Goal: Obtain resource: Download file/media

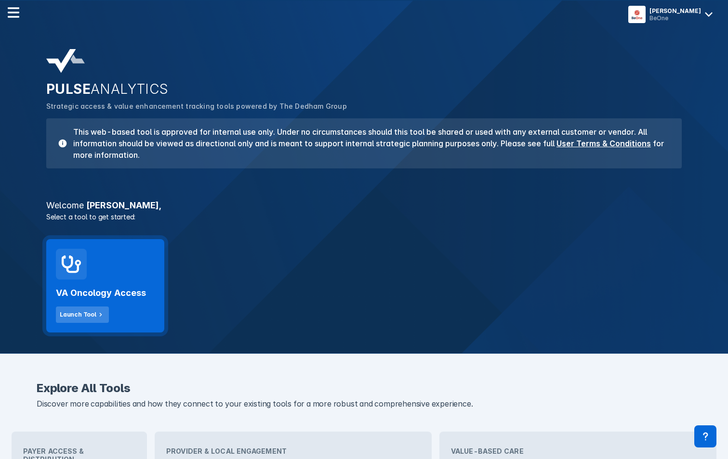
click at [79, 318] on div "Launch Tool" at bounding box center [78, 315] width 37 height 9
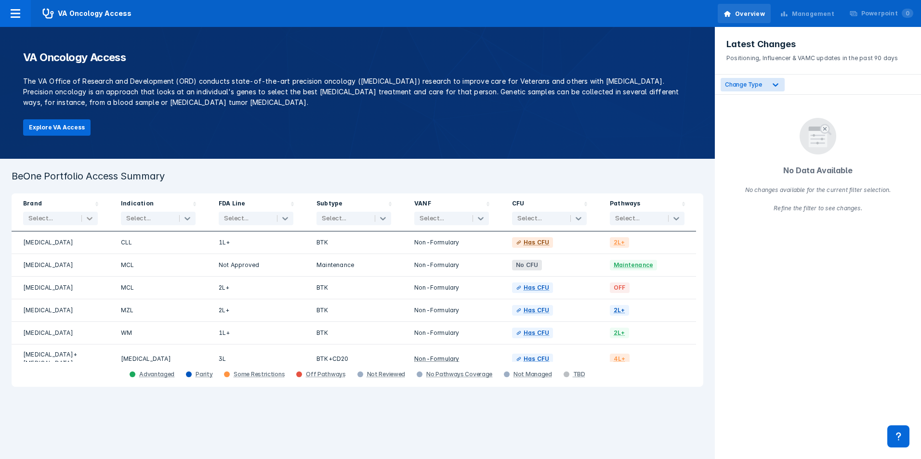
click at [93, 221] on icon at bounding box center [90, 219] width 10 height 10
click at [30, 268] on input "checkbox" at bounding box center [30, 266] width 6 height 6
checkbox input "true"
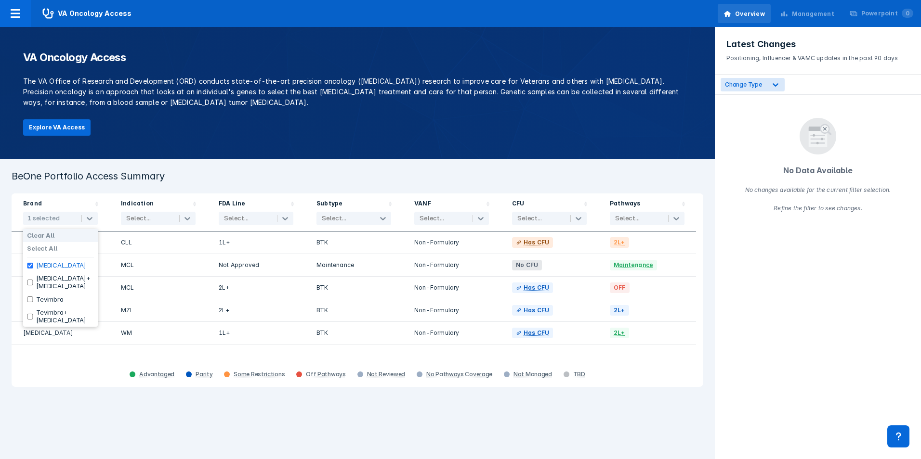
click at [109, 194] on div "Indication Select..." at bounding box center [158, 213] width 98 height 38
click at [187, 220] on icon at bounding box center [187, 218] width 6 height 3
click at [163, 251] on div "Select All" at bounding box center [158, 248] width 75 height 13
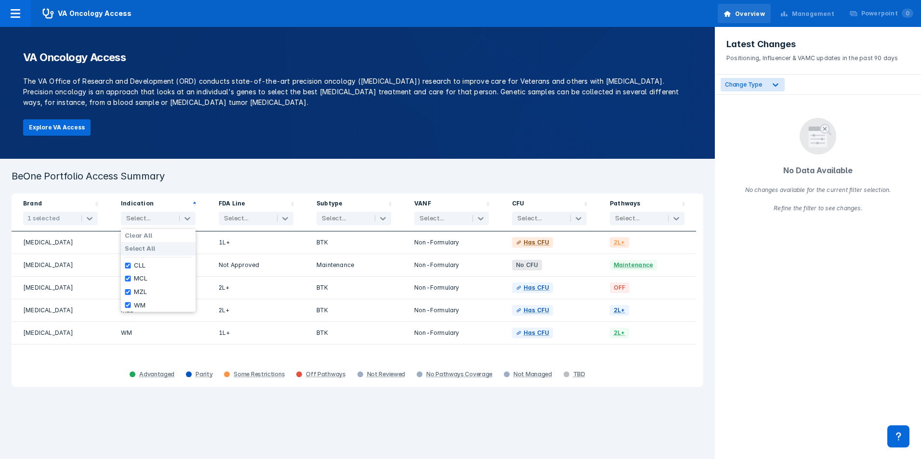
checkbox input "true"
click at [73, 128] on button "Explore VA Access" at bounding box center [56, 127] width 67 height 16
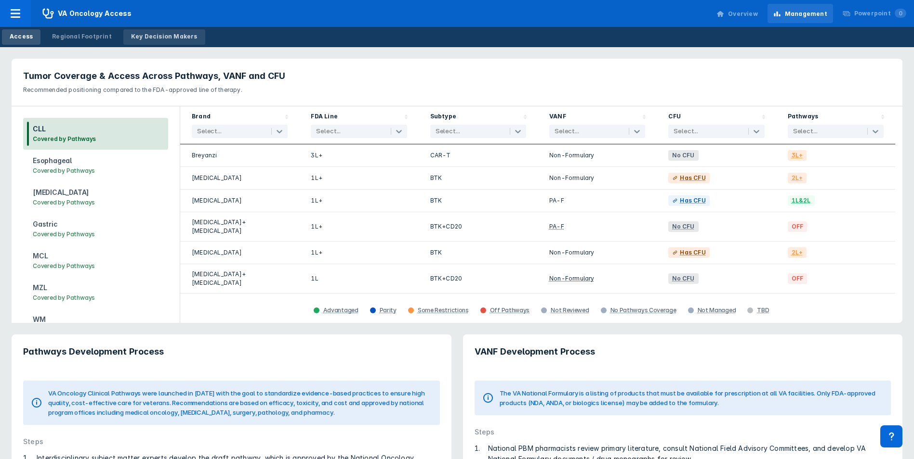
click at [146, 34] on div "Key Decision Makers" at bounding box center [164, 36] width 66 height 9
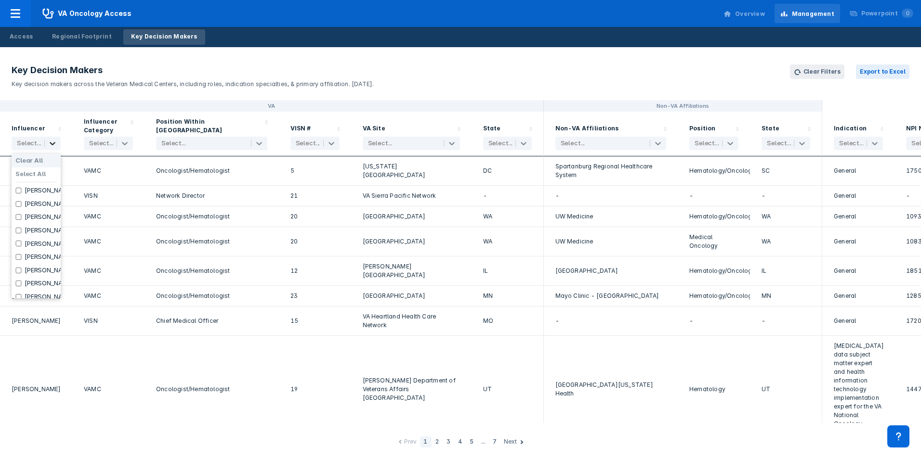
click at [53, 146] on icon at bounding box center [53, 144] width 10 height 10
click at [49, 146] on icon at bounding box center [53, 144] width 10 height 10
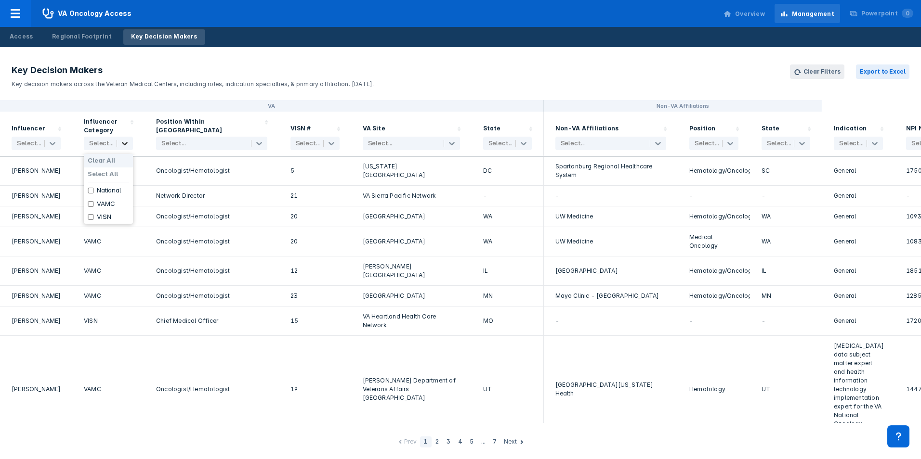
click at [126, 144] on icon at bounding box center [125, 143] width 6 height 3
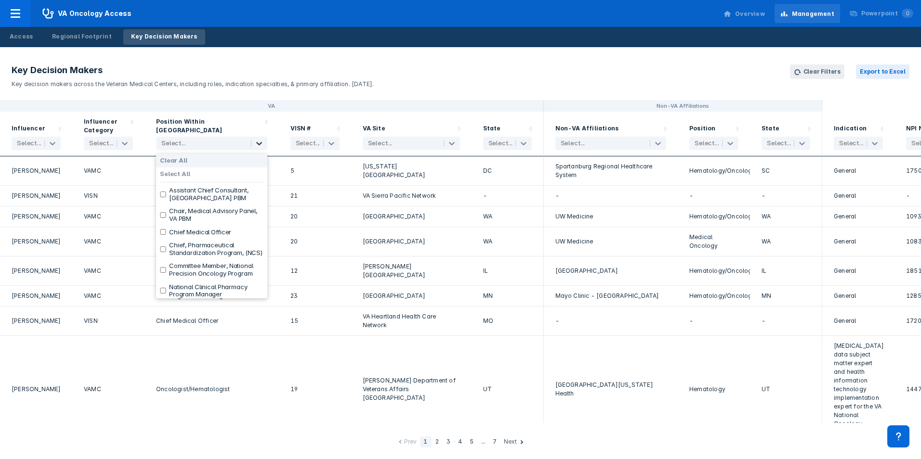
click at [259, 144] on icon at bounding box center [259, 143] width 6 height 3
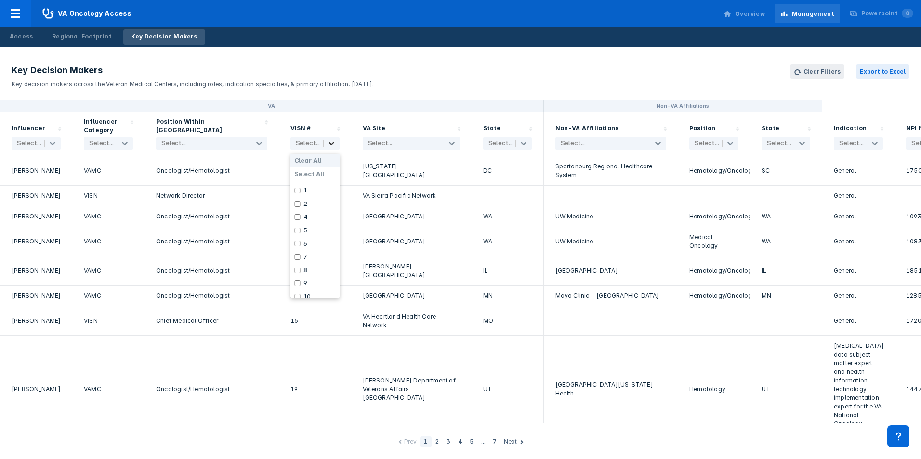
click at [332, 144] on icon at bounding box center [331, 143] width 6 height 3
click at [298, 270] on input "checkbox" at bounding box center [297, 271] width 6 height 6
checkbox input "true"
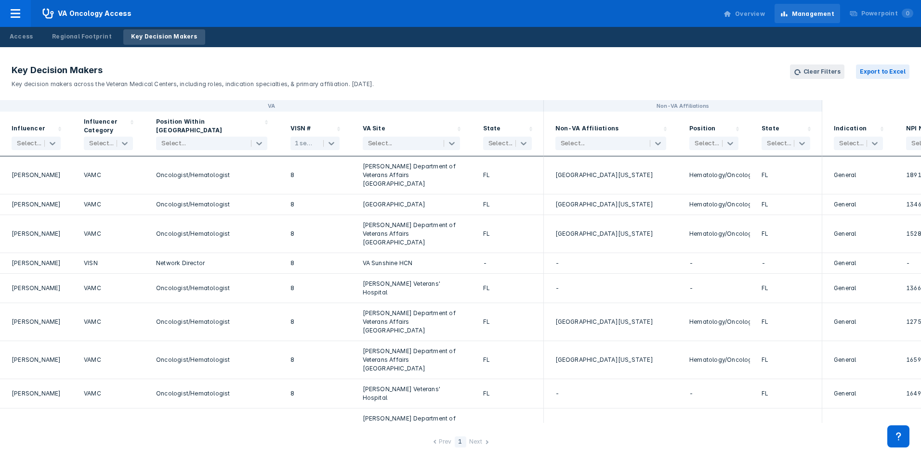
click at [457, 69] on header "Key Decision Makers Key decision makers across the Veteran Medical Centers, inc…" at bounding box center [460, 76] width 921 height 47
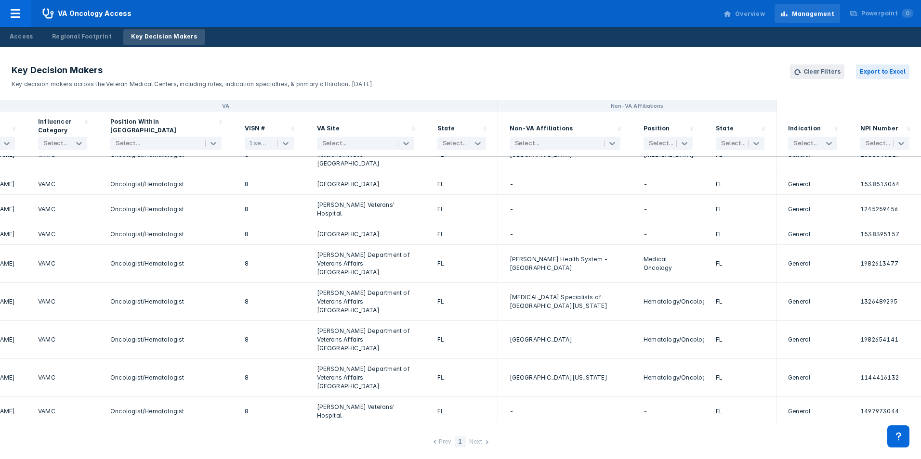
scroll to position [273, 53]
click at [734, 143] on icon at bounding box center [829, 144] width 10 height 10
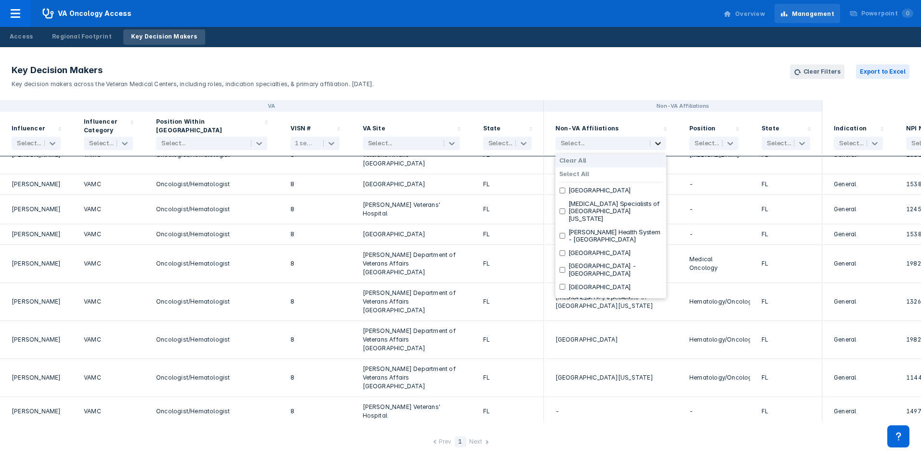
click at [655, 144] on icon at bounding box center [658, 144] width 10 height 10
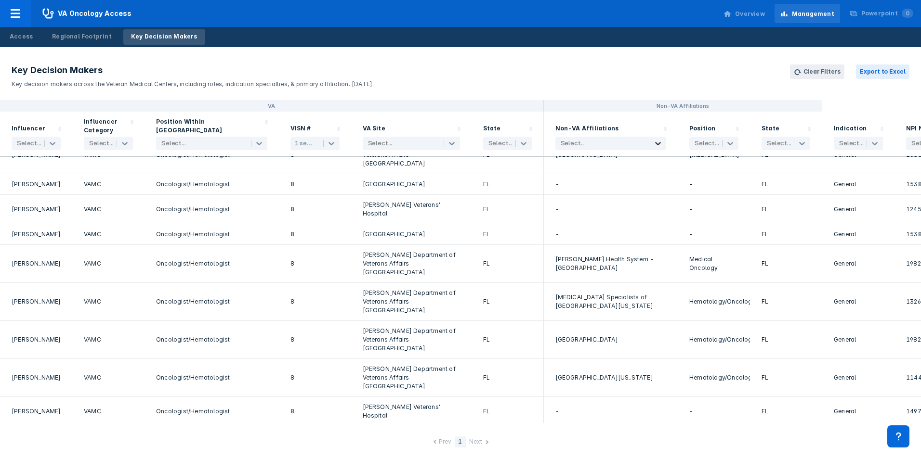
click at [655, 144] on icon at bounding box center [658, 144] width 10 height 10
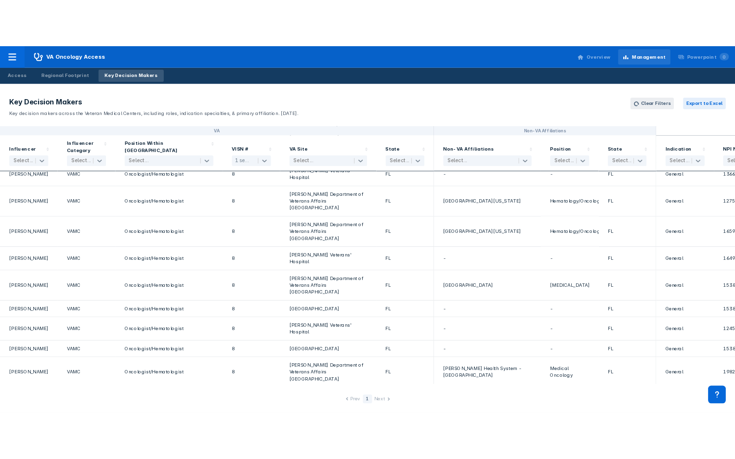
scroll to position [0, 0]
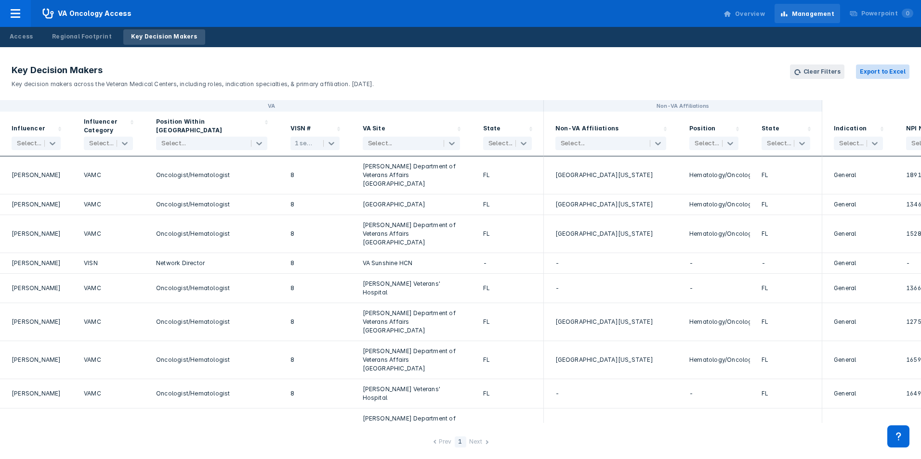
click at [734, 72] on button "Export to Excel" at bounding box center [882, 72] width 53 height 14
click at [332, 144] on icon at bounding box center [331, 143] width 6 height 3
click at [302, 162] on label "Clear All" at bounding box center [307, 161] width 27 height 8
checkbox input "false"
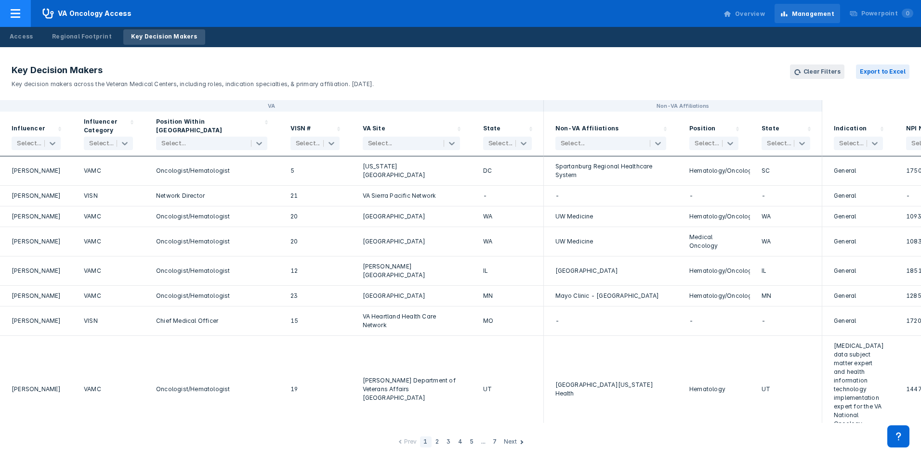
click at [18, 13] on icon at bounding box center [16, 13] width 10 height 9
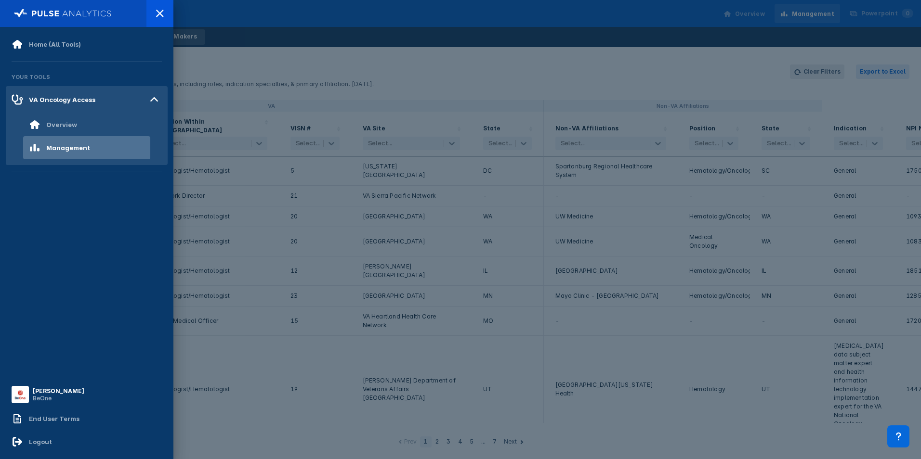
click at [249, 33] on div at bounding box center [460, 229] width 921 height 459
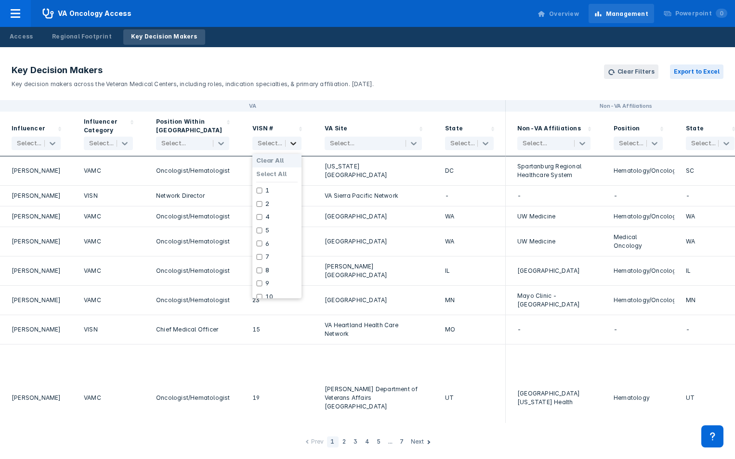
click at [294, 143] on icon at bounding box center [293, 144] width 10 height 10
click at [261, 284] on input "checkbox" at bounding box center [259, 284] width 6 height 6
checkbox input "true"
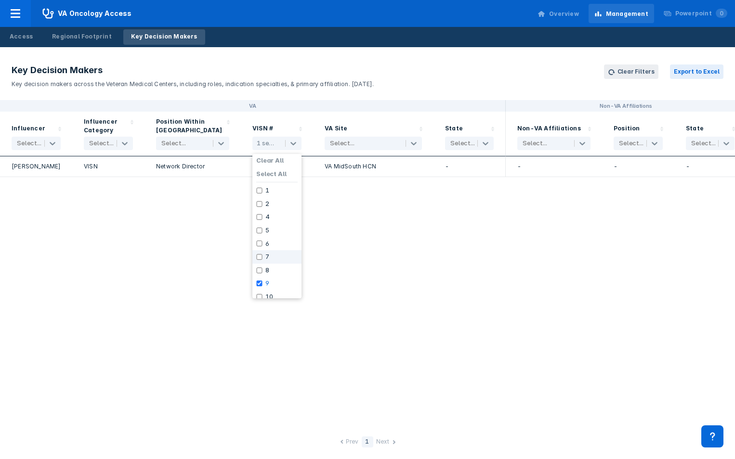
click at [260, 258] on input "checkbox" at bounding box center [259, 257] width 6 height 6
checkbox input "true"
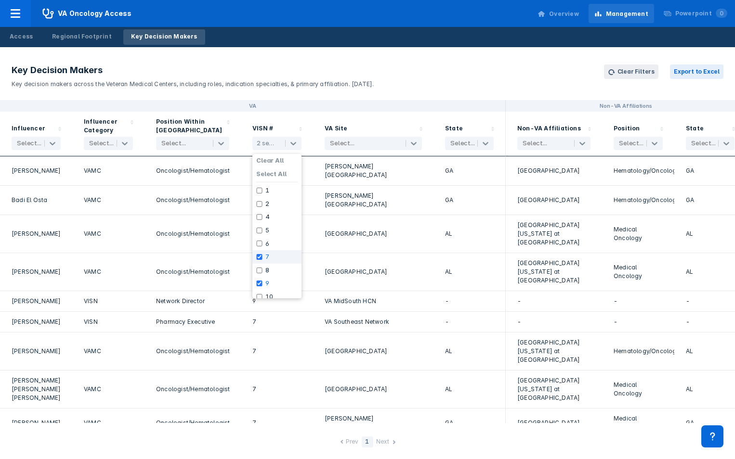
scroll to position [96, 0]
click at [260, 242] on input "checkbox" at bounding box center [259, 241] width 6 height 6
checkbox input "true"
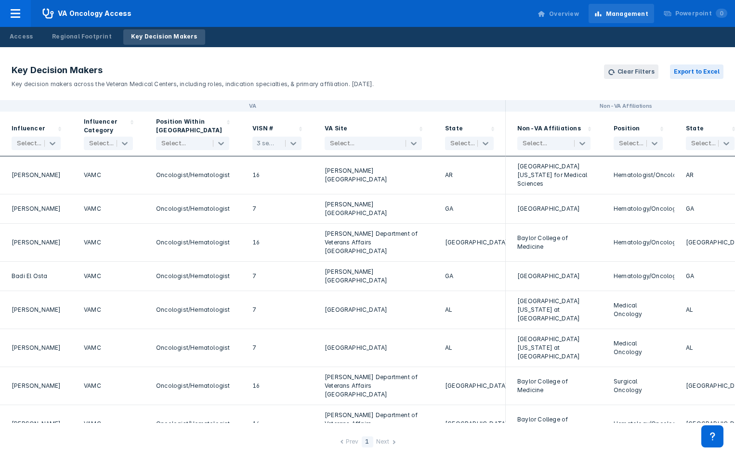
click at [572, 84] on header "Key Decision Makers Key decision makers across the Veteran Medical Centers, inc…" at bounding box center [367, 76] width 735 height 47
click at [385, 442] on div "Next" at bounding box center [382, 443] width 13 height 10
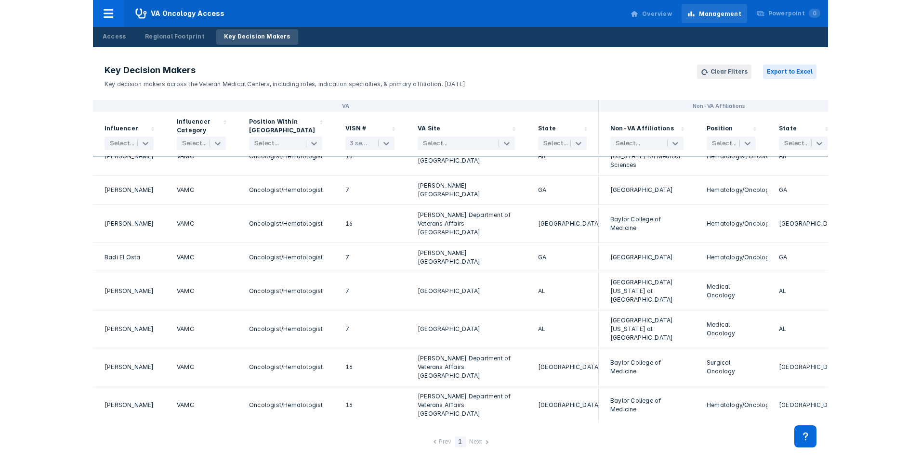
scroll to position [0, 0]
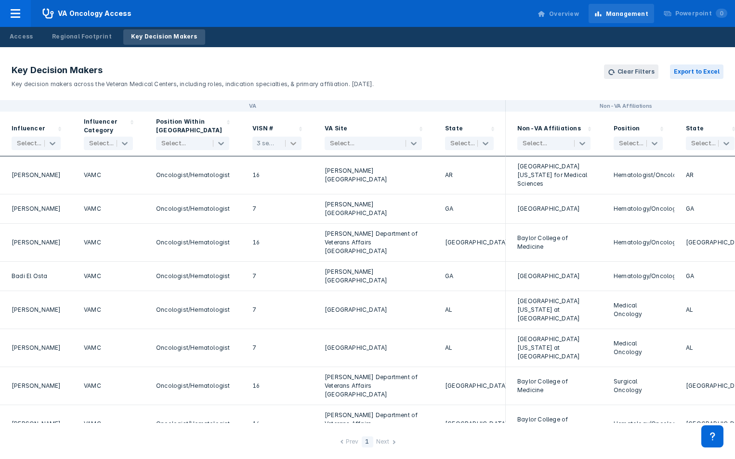
click at [294, 144] on icon at bounding box center [293, 143] width 6 height 3
click at [265, 165] on div "Clear All" at bounding box center [276, 160] width 49 height 13
checkbox input "false"
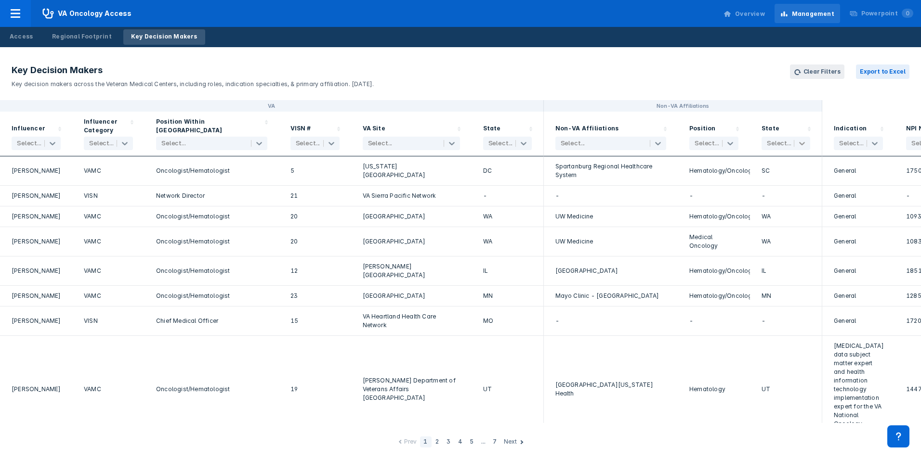
click at [734, 145] on icon at bounding box center [802, 143] width 6 height 3
click at [734, 159] on label "Clear All" at bounding box center [778, 161] width 27 height 8
click at [734, 185] on input "checkbox" at bounding box center [768, 184] width 6 height 6
checkbox input "true"
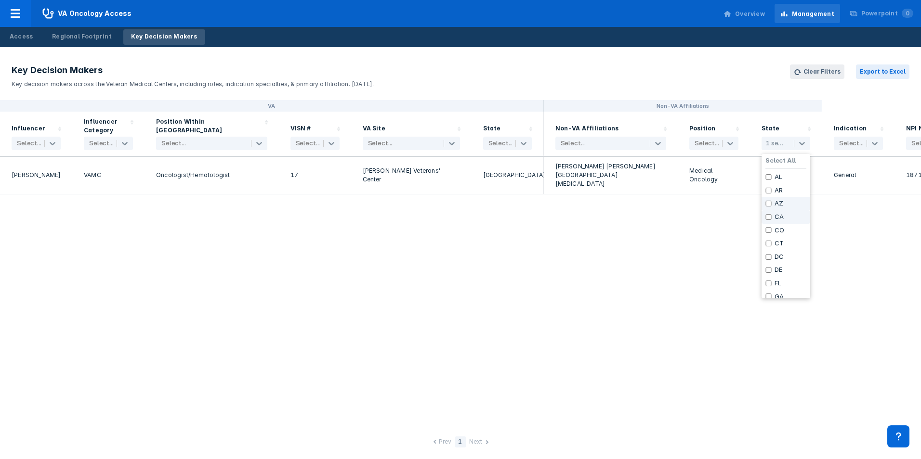
scroll to position [0, 0]
click at [734, 193] on input "checkbox" at bounding box center [768, 191] width 6 height 6
checkbox input "true"
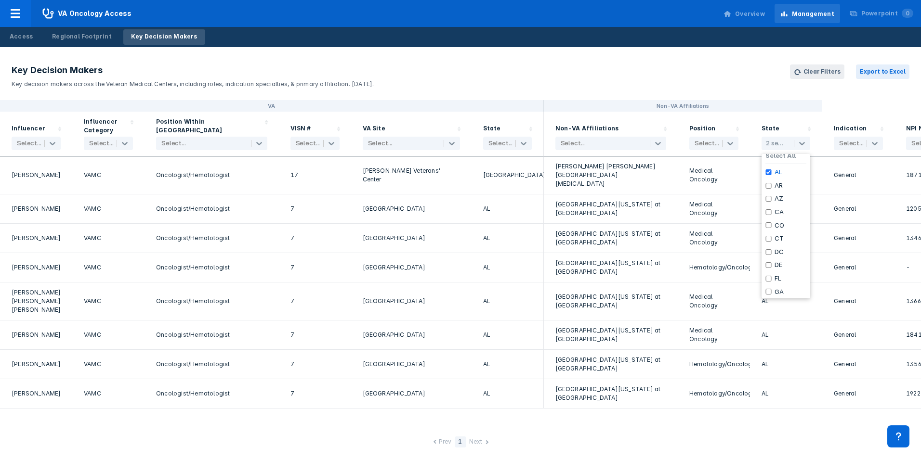
scroll to position [13, 0]
click at [734, 189] on input "checkbox" at bounding box center [768, 191] width 6 height 6
checkbox input "true"
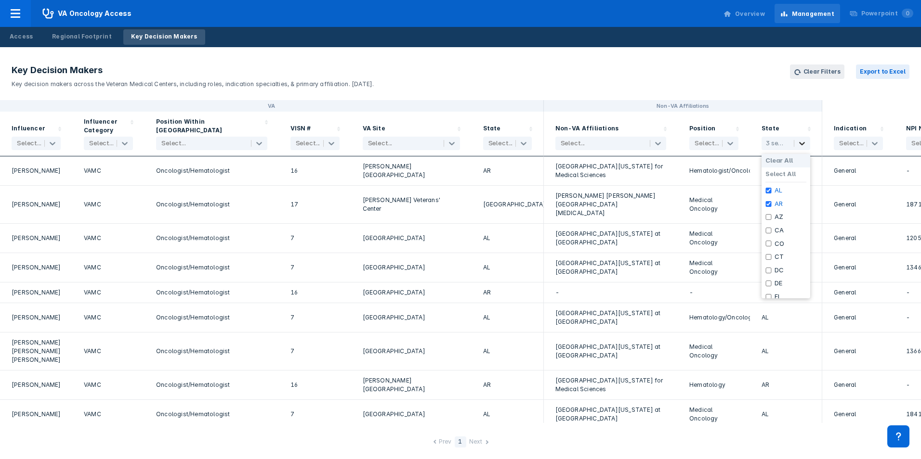
click at [734, 145] on icon at bounding box center [802, 144] width 10 height 10
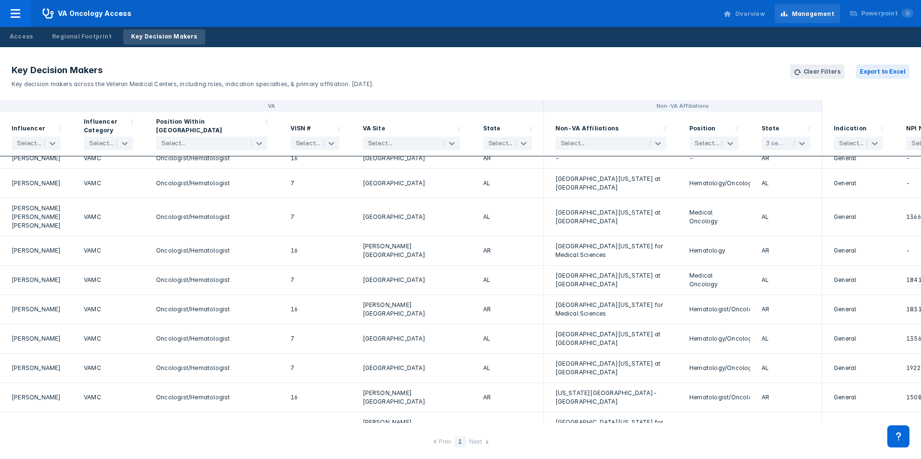
scroll to position [0, 0]
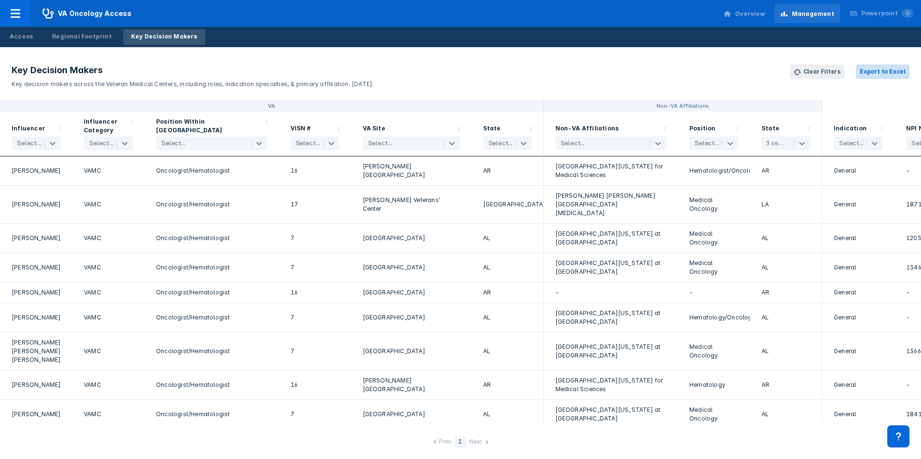
click at [734, 72] on button "Export to Excel" at bounding box center [882, 72] width 53 height 14
